Goal: Task Accomplishment & Management: Complete application form

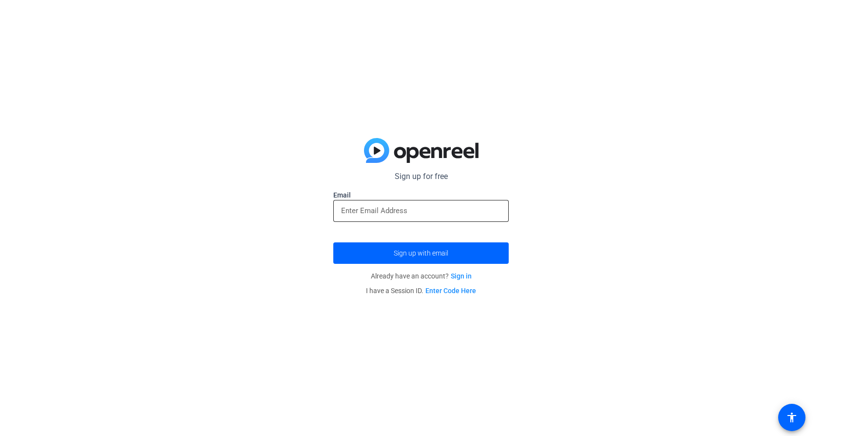
click at [360, 215] on input "email" at bounding box center [421, 211] width 160 height 12
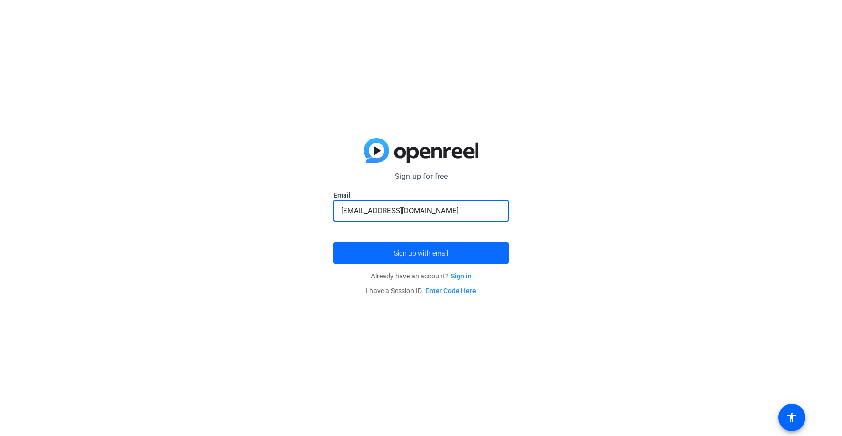
click at [411, 259] on span "submit" at bounding box center [420, 252] width 175 height 23
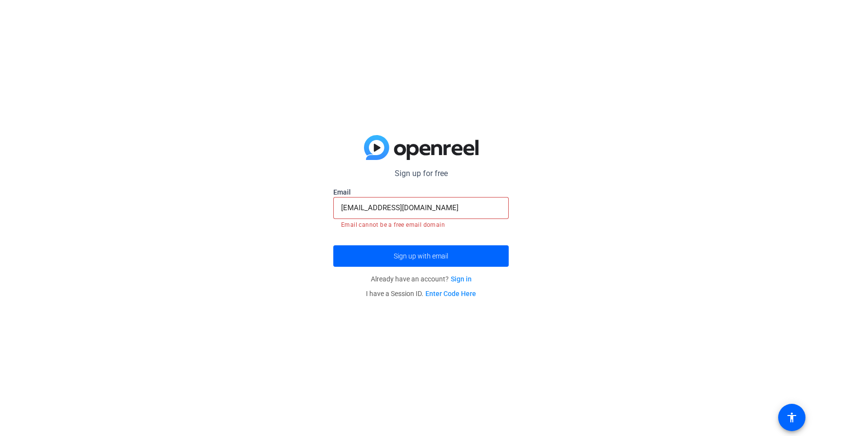
click at [426, 209] on input "[EMAIL_ADDRESS][DOMAIN_NAME]" at bounding box center [421, 208] width 160 height 12
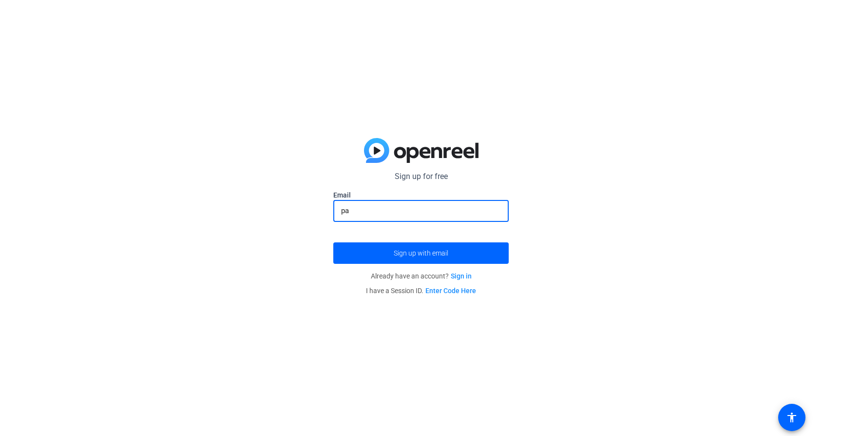
type input "p"
click at [362, 212] on input "email" at bounding box center [421, 211] width 160 height 12
click at [420, 258] on span "submit" at bounding box center [420, 252] width 175 height 23
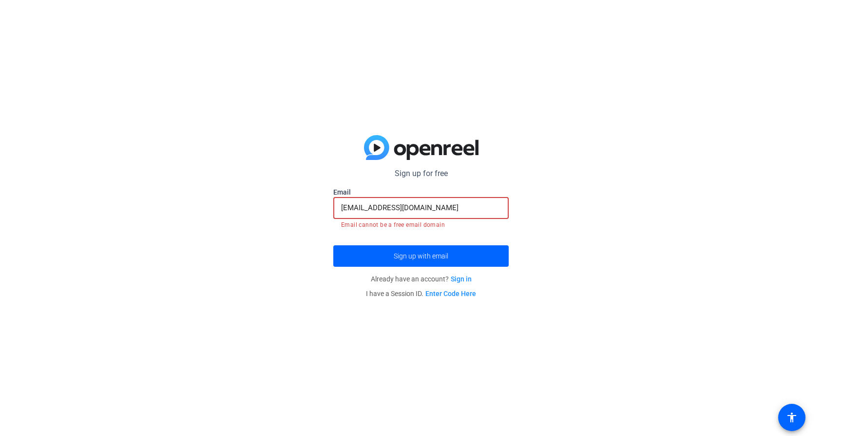
click at [425, 208] on input "[EMAIL_ADDRESS][DOMAIN_NAME]" at bounding box center [421, 208] width 160 height 12
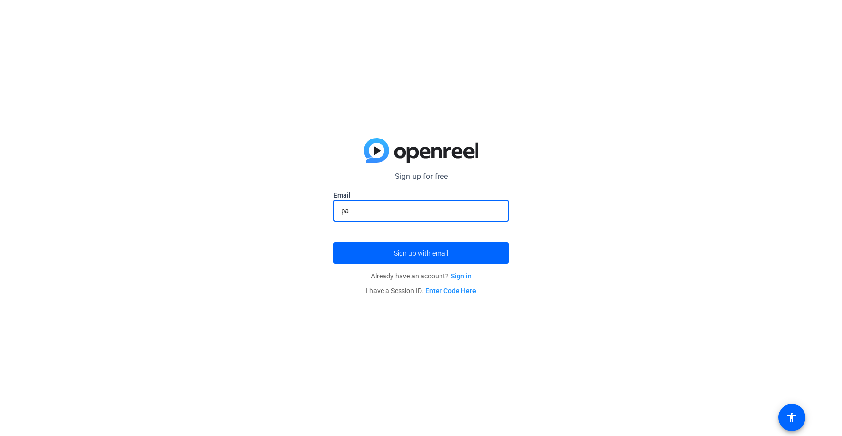
type input "p"
click at [347, 212] on input "email" at bounding box center [421, 211] width 160 height 12
